Goal: Transaction & Acquisition: Purchase product/service

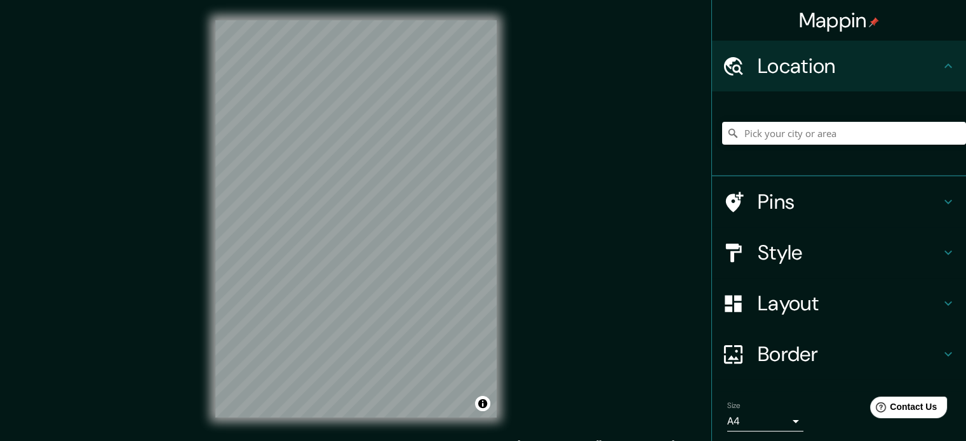
click at [769, 416] on body "Mappin Location Pins Style Layout Border Choose a border. Hint : you can make l…" at bounding box center [483, 220] width 966 height 441
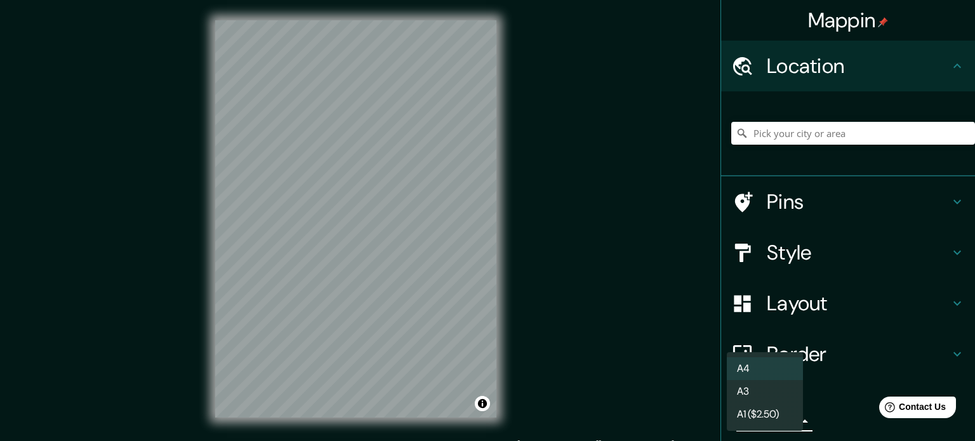
click at [768, 375] on li "A4" at bounding box center [765, 368] width 76 height 23
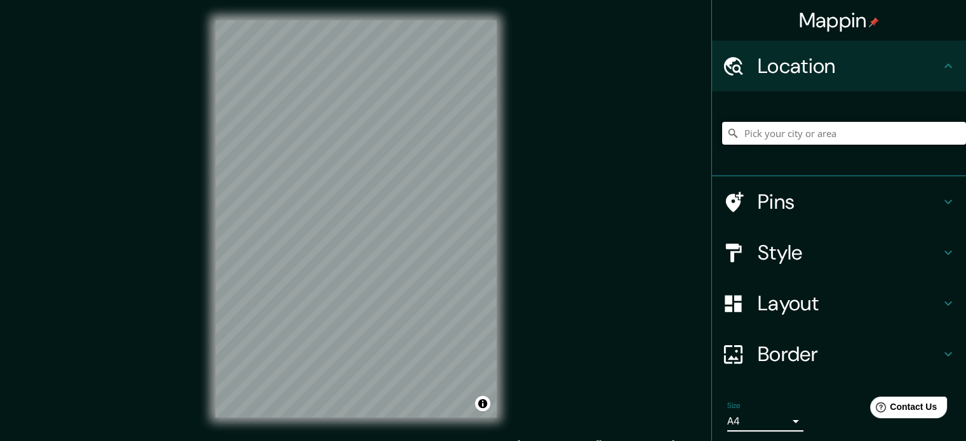
click at [764, 143] on input "Pick your city or area" at bounding box center [844, 133] width 244 height 23
type input "[GEOGRAPHIC_DATA]"
click at [825, 133] on input "[GEOGRAPHIC_DATA]" at bounding box center [844, 133] width 244 height 23
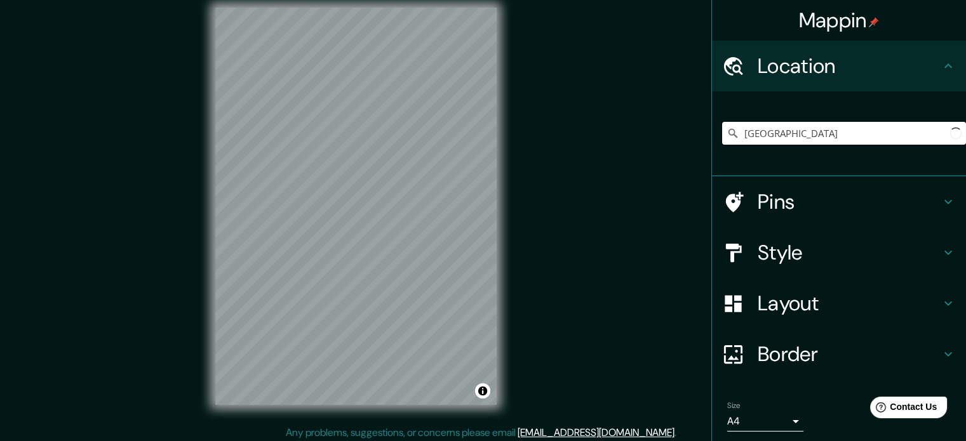
scroll to position [17, 0]
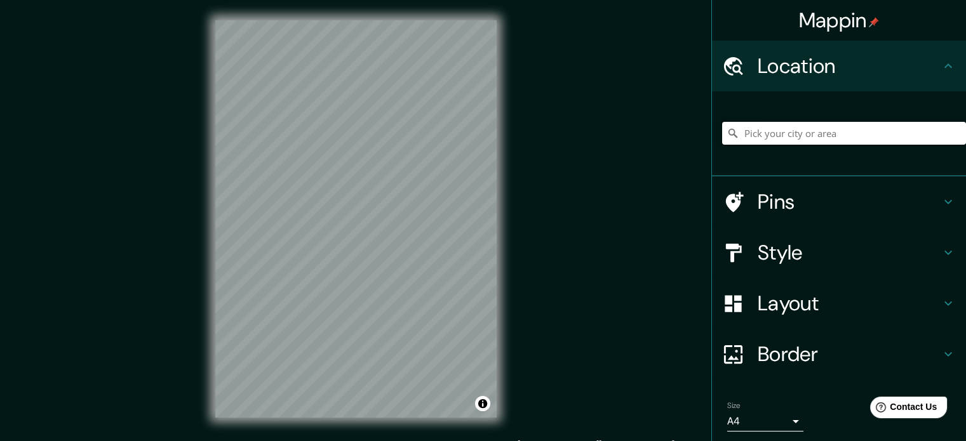
click at [794, 132] on input "Pick your city or area" at bounding box center [844, 133] width 244 height 23
type input "g"
